Goal: Complete application form

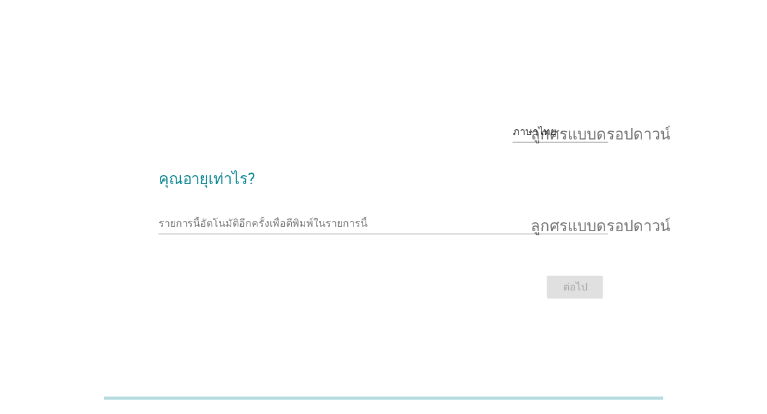
click at [156, 210] on div "ภาษาไทย ลูกศรแบบดรอปดาวน์ คุณอายุเท่าไร? รายการนี้อัตโนมัติอีกครั้งเพื่อตีพิมพ์…" at bounding box center [384, 207] width 471 height 212
click at [182, 234] on input "รายการนี้อัตโนมัติอีกครั้งเพื่อตีพิมพ์ในรายการนี้" at bounding box center [375, 224] width 433 height 20
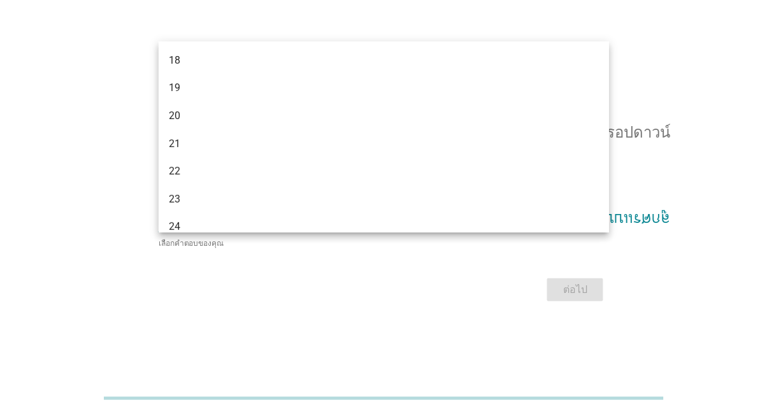
click at [512, 91] on div "19" at bounding box center [366, 87] width 395 height 15
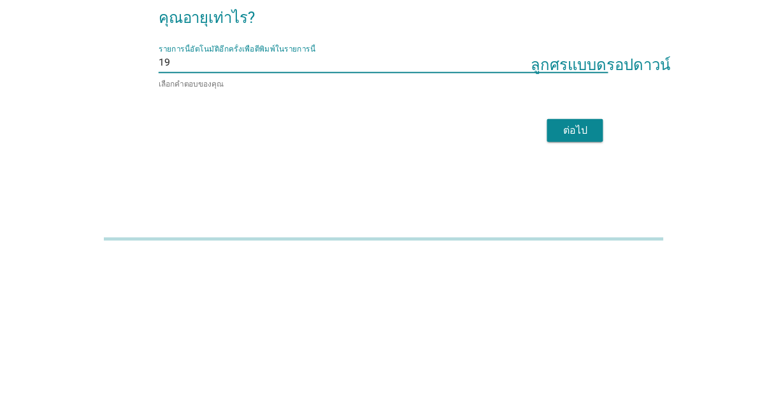
click at [663, 271] on div "ภาษาไทย ลูกศรแบบดรอปดาวน์ คุณอายุเท่าไร? รายการนี้อัตโนมัติอีกครั้งเพื่อตีพิมพ์…" at bounding box center [384, 207] width 706 height 216
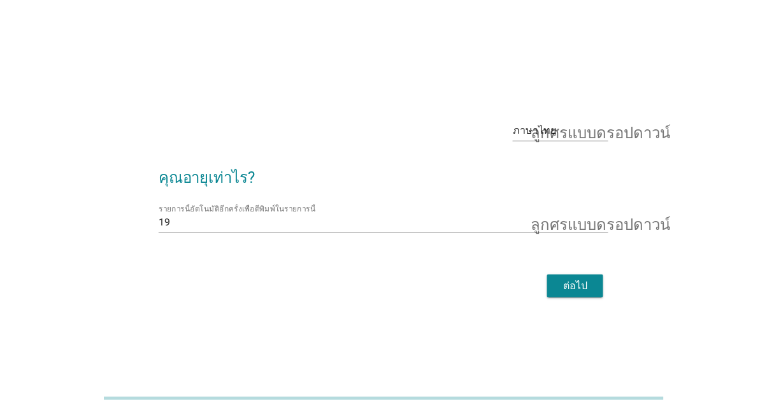
click at [539, 141] on div "ภาษาไทย ลูกศรแบบดรอปดาวน์" at bounding box center [561, 130] width 96 height 20
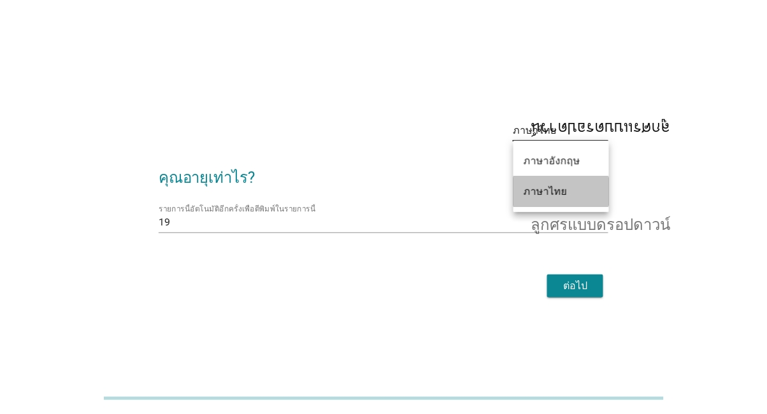
click at [576, 207] on div "ภาษาไทย" at bounding box center [561, 192] width 75 height 31
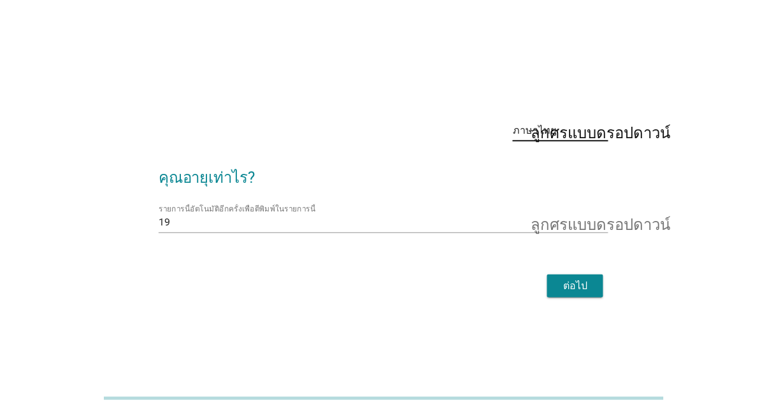
click at [630, 230] on font "ลูกศรแบบดรอปดาวน์" at bounding box center [602, 222] width 140 height 15
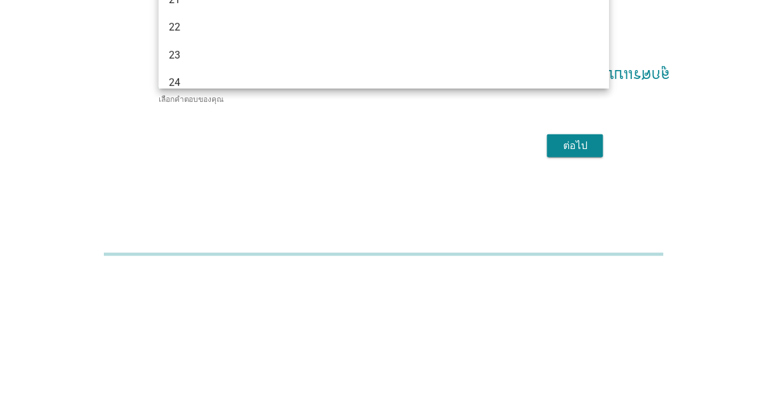
click at [694, 242] on div "ภาษาไทย ลูกศรแบบดรอปดาวน์ คุณอายุเท่าไร? รายการนี้อัตโนมัติอีกครั้งเพื่อตีพิมพ์…" at bounding box center [384, 207] width 706 height 216
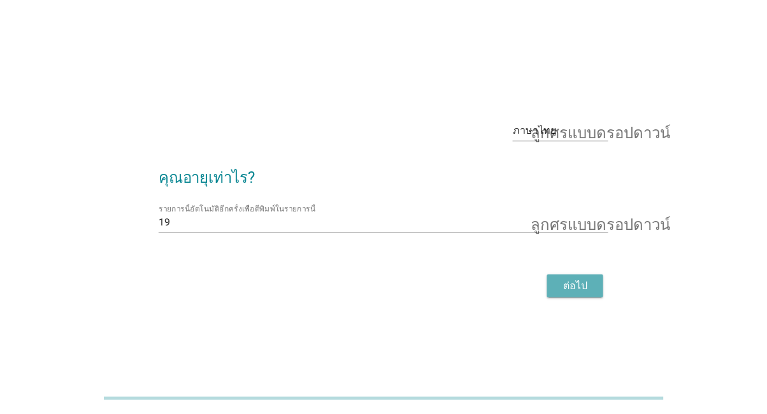
click at [578, 292] on font "ต่อไป" at bounding box center [575, 286] width 24 height 12
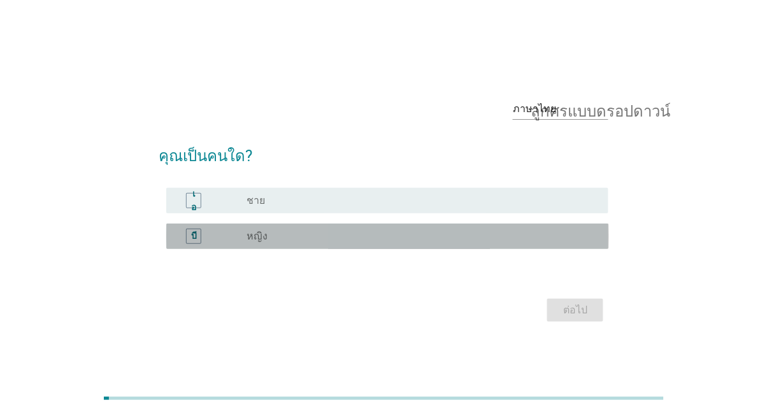
click at [544, 243] on div "ปุ่มวิทยุ[PERSON_NAME]เลือก หญิง" at bounding box center [418, 236] width 342 height 13
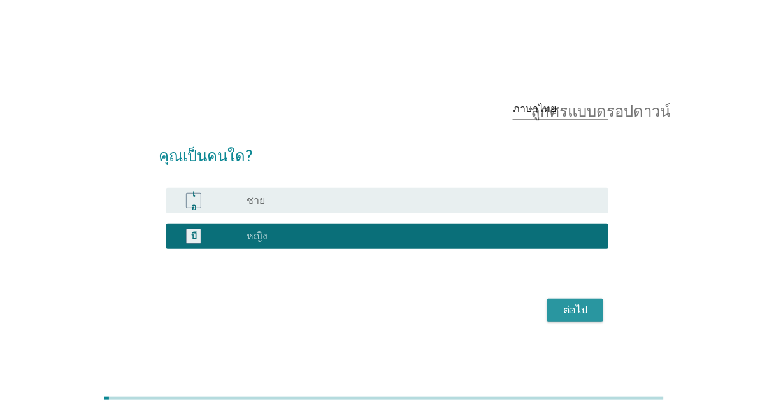
click at [576, 316] on font "ต่อไป" at bounding box center [575, 310] width 24 height 12
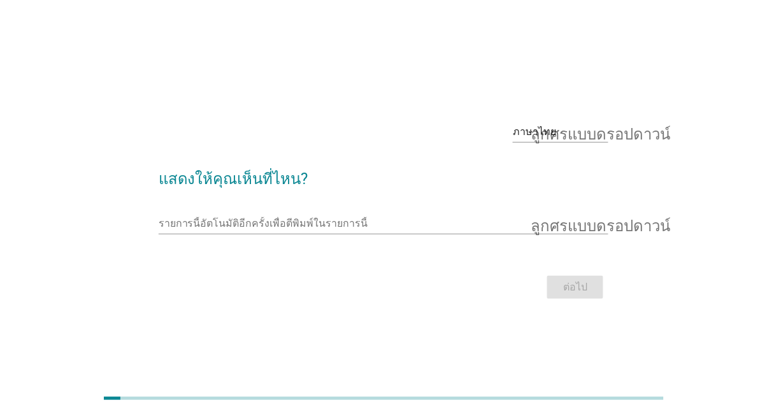
click at [506, 234] on div "รายการนี้อัตโนมัติอีกครั้งเพื่อตีพิมพ์ในรายการนี้ ลูกศรแบบดรอปดาวน์" at bounding box center [384, 224] width 451 height 20
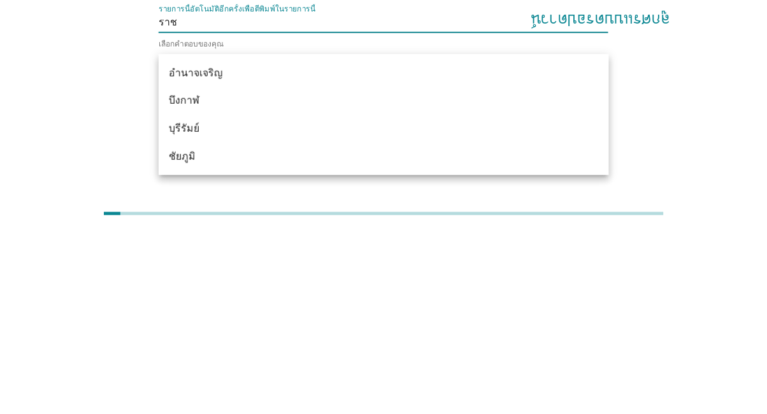
scroll to position [15, 0]
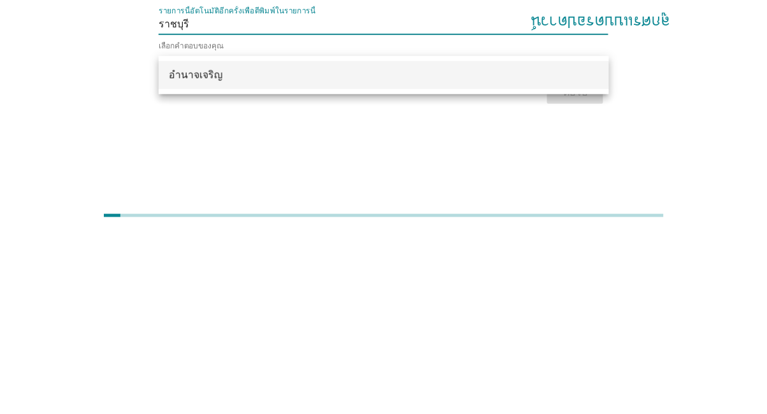
type input "ราชบุรี"
click at [651, 293] on div "ภาษาไทย ลูกศรแบบดรอปดาวน์ แสดงให้คุณเห็นที่ไหน? รายการนี้อัตโนมัติอีกครั้งเพื่อ…" at bounding box center [384, 193] width 706 height 216
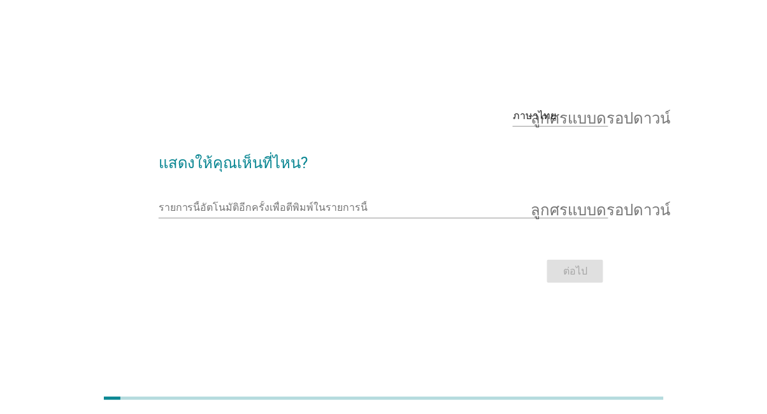
click at [563, 218] on input "รายการนี้อัตโนมัติอีกครั้งเพื่อตีพิมพ์ในรายการนี้" at bounding box center [375, 208] width 433 height 20
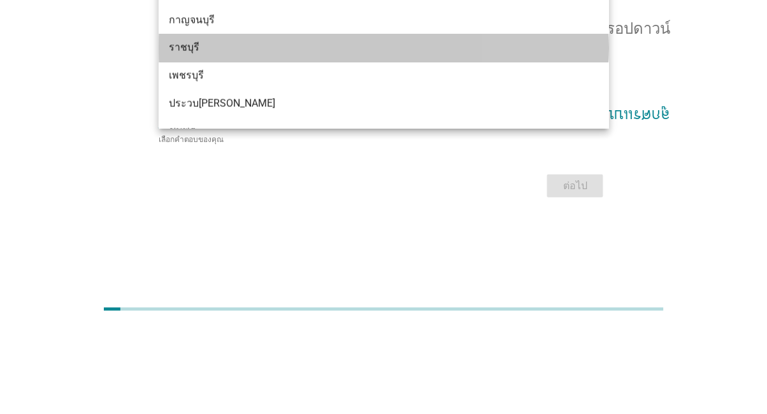
scroll to position [1581, 0]
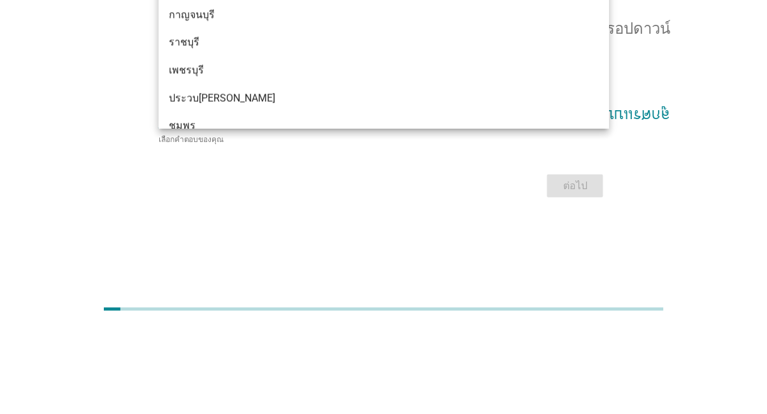
click at [474, 131] on div "ราชบุรี" at bounding box center [366, 131] width 395 height 15
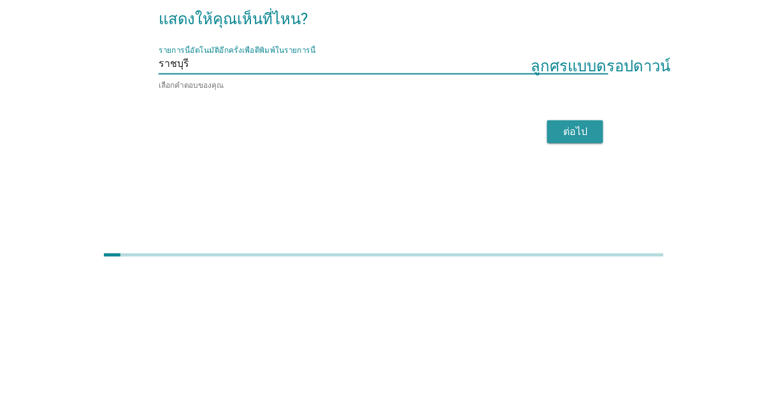
click at [576, 281] on font "ต่อไป" at bounding box center [575, 275] width 24 height 12
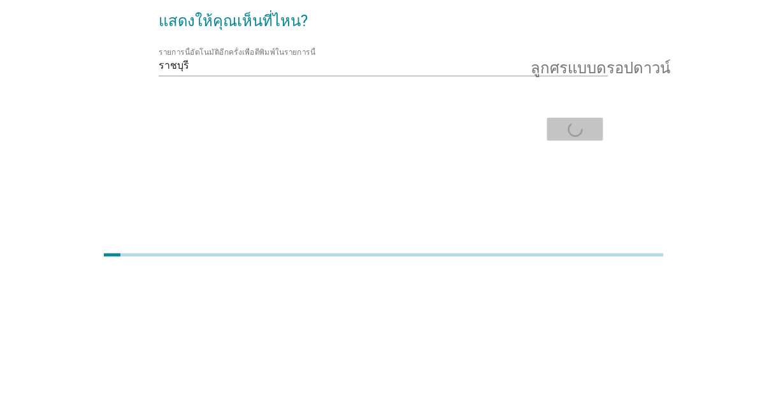
scroll to position [16, 0]
